Goal: Navigation & Orientation: Go to known website

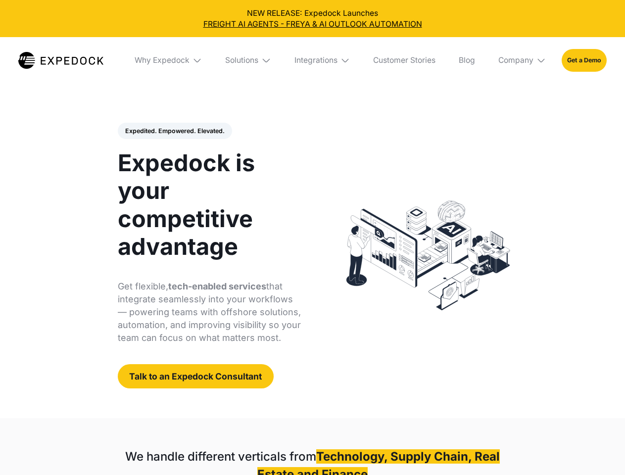
select select
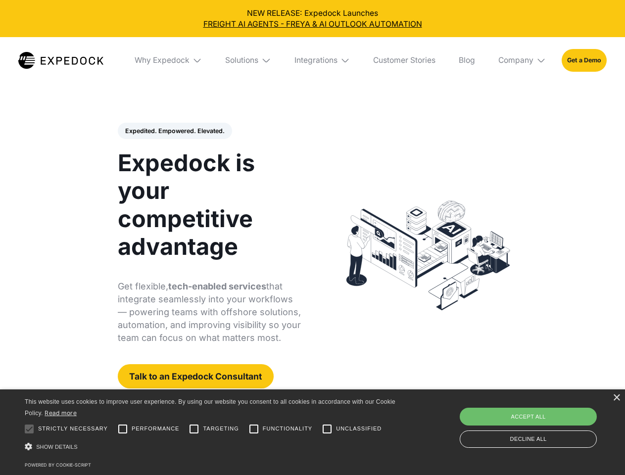
click at [312, 60] on div "Integrations" at bounding box center [315, 60] width 43 height 10
click at [169, 60] on div "Why Expedock" at bounding box center [153, 60] width 55 height 10
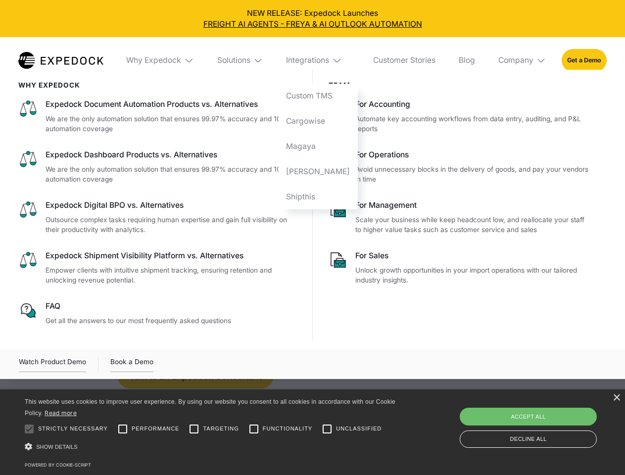
click at [249, 60] on div "Solutions" at bounding box center [233, 60] width 33 height 10
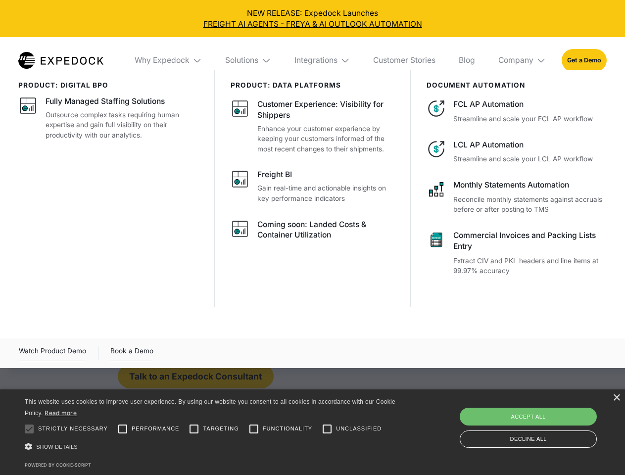
click at [323, 60] on div "Integrations" at bounding box center [315, 60] width 43 height 10
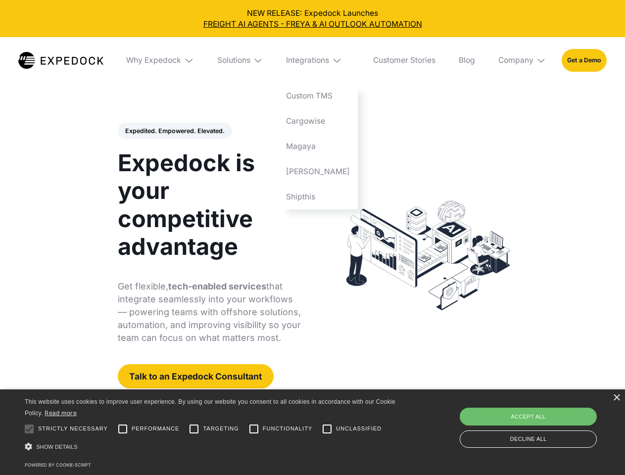
click at [522, 60] on div "Company" at bounding box center [515, 60] width 35 height 10
click at [174, 131] on div "Expedited. Empowered. Elevated. Automate Freight Document Extraction at 99.97% …" at bounding box center [210, 256] width 184 height 266
click at [29, 429] on div at bounding box center [29, 429] width 20 height 20
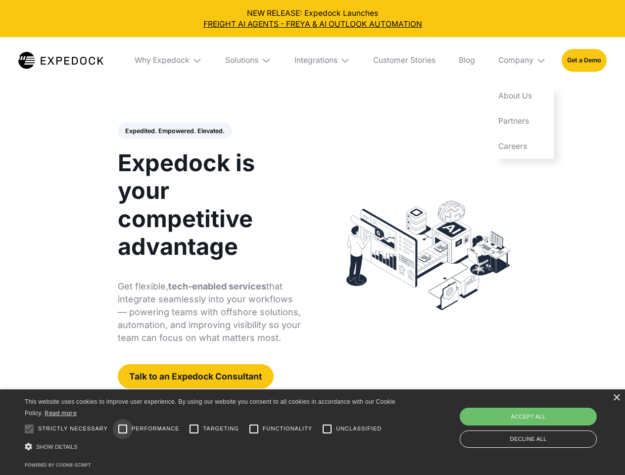
click at [123, 429] on input "Performance" at bounding box center [123, 429] width 20 height 20
checkbox input "true"
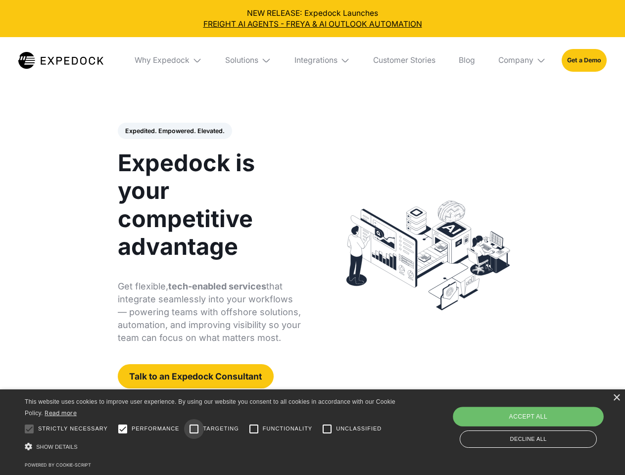
click at [194, 429] on input "Targeting" at bounding box center [194, 429] width 20 height 20
checkbox input "true"
click at [254, 429] on input "Functionality" at bounding box center [254, 429] width 20 height 20
checkbox input "true"
